Goal: Information Seeking & Learning: Find specific fact

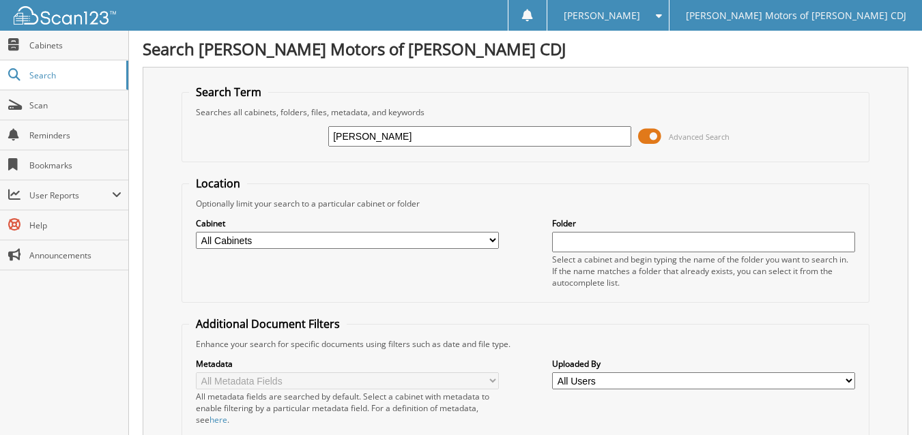
type input "[PERSON_NAME]"
drag, startPoint x: 393, startPoint y: 133, endPoint x: 321, endPoint y: 129, distance: 71.7
click at [321, 129] on div "OGEA Advanced Search" at bounding box center [525, 136] width 673 height 37
click at [656, 137] on span at bounding box center [649, 136] width 23 height 20
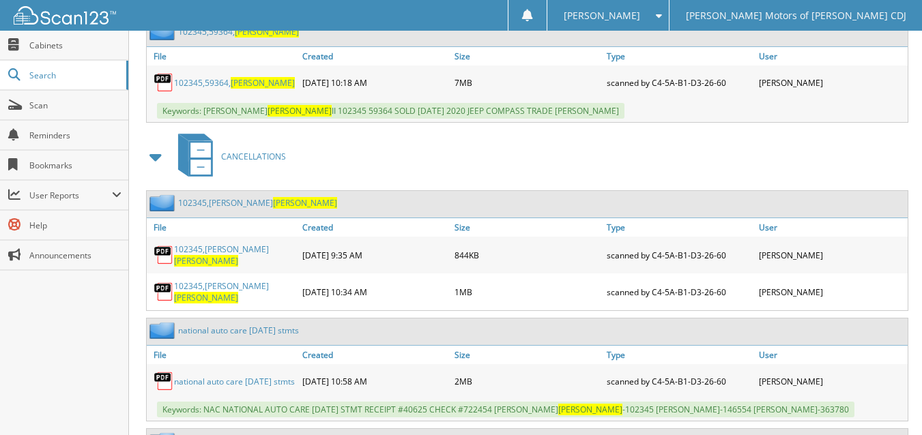
scroll to position [428, 0]
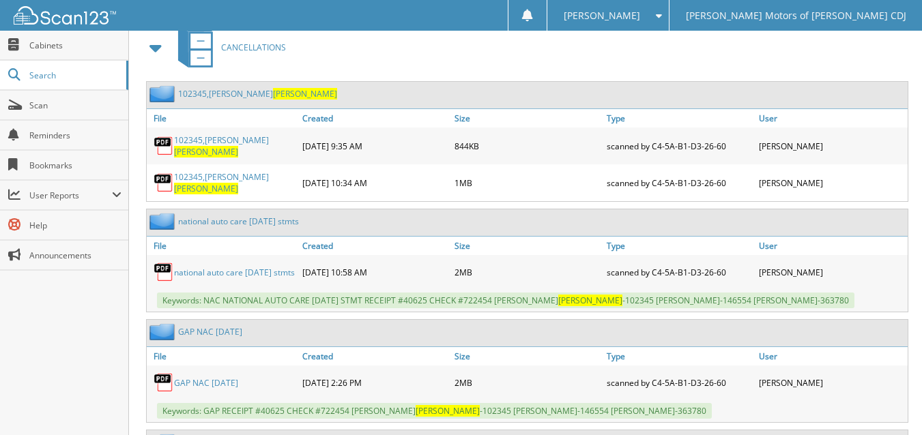
click at [207, 147] on link "102345,GARY OGEA" at bounding box center [234, 145] width 121 height 23
click at [224, 146] on link "102345,GARY OGEA" at bounding box center [234, 145] width 121 height 23
